Goal: Task Accomplishment & Management: Manage account settings

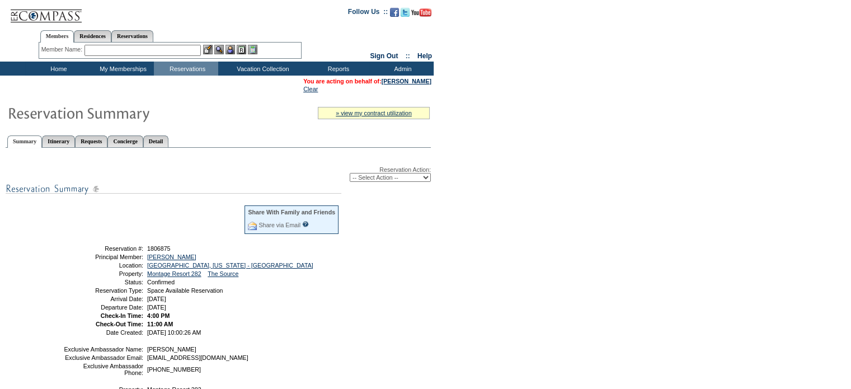
click at [426, 176] on select "-- Select Action -- Modify Reservation Dates Modify Reservation Cost Modify Occ…" at bounding box center [390, 177] width 81 height 9
select select "ChangeDates"
click at [350, 173] on select "-- Select Action -- Modify Reservation Dates Modify Reservation Cost Modify Occ…" at bounding box center [390, 177] width 81 height 9
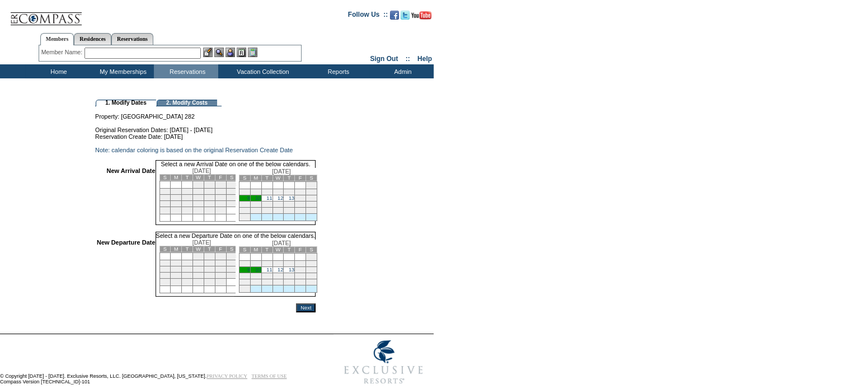
click at [250, 201] on td "9" at bounding box center [244, 198] width 11 height 6
click at [272, 272] on link "11" at bounding box center [269, 270] width 6 height 6
